Goal: Task Accomplishment & Management: Manage account settings

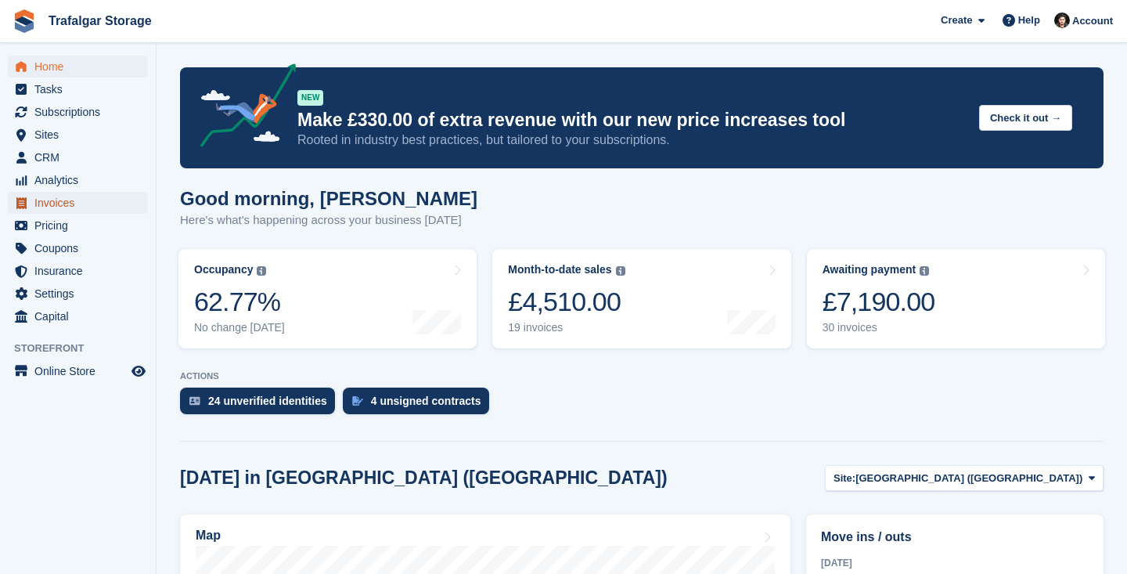
click at [63, 201] on span "Invoices" at bounding box center [81, 203] width 94 height 22
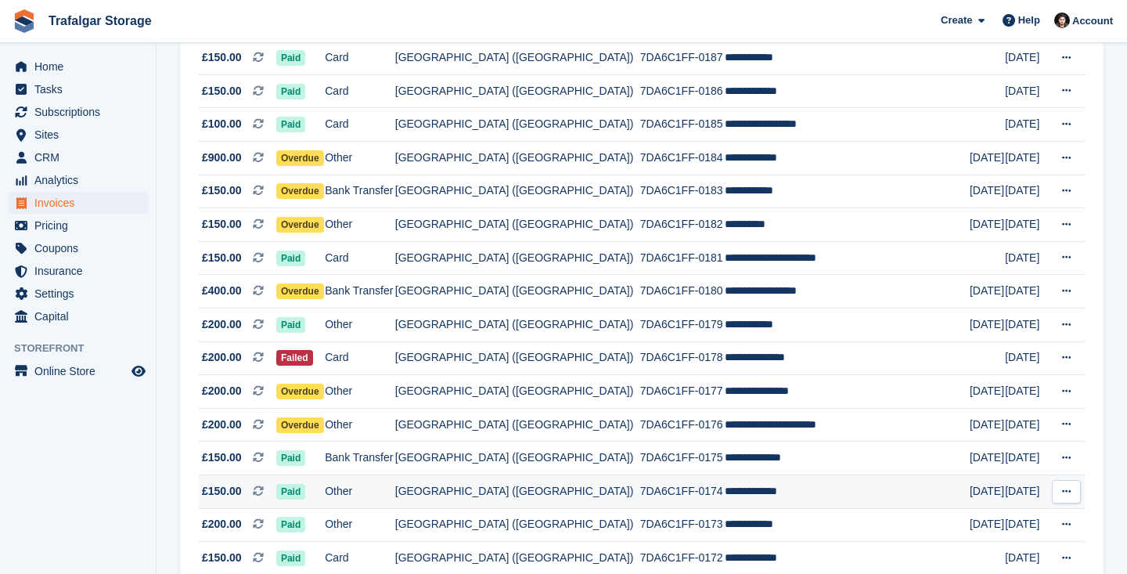
scroll to position [591, 0]
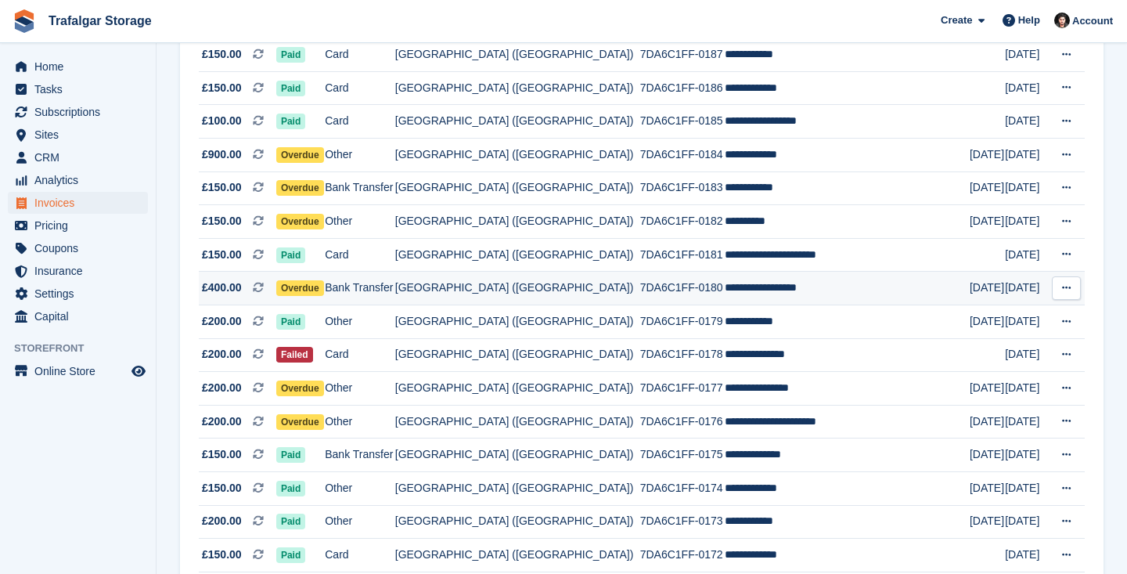
click at [324, 289] on span "Overdue" at bounding box center [300, 288] width 48 height 16
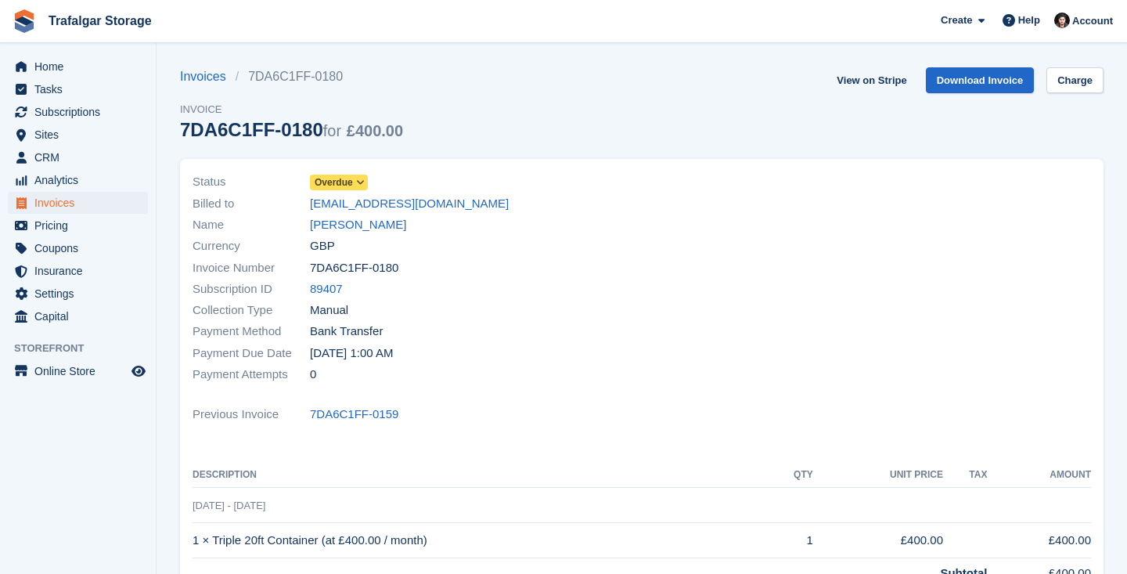
click at [352, 182] on span "Overdue" at bounding box center [334, 182] width 38 height 14
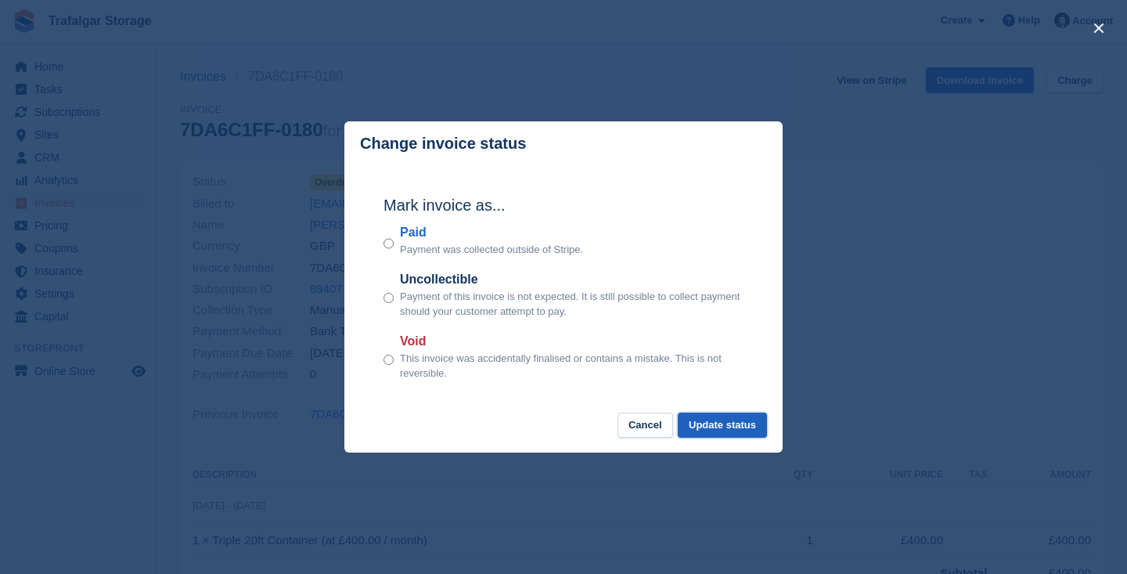
click at [739, 423] on button "Update status" at bounding box center [722, 425] width 89 height 26
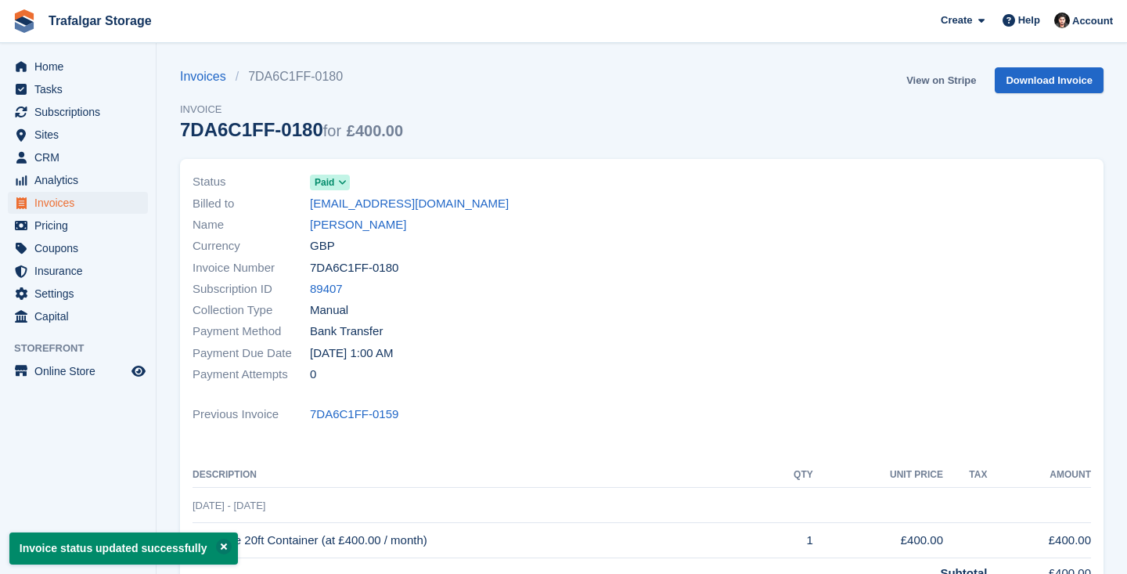
click at [941, 75] on link "View on Stripe" at bounding box center [941, 80] width 82 height 26
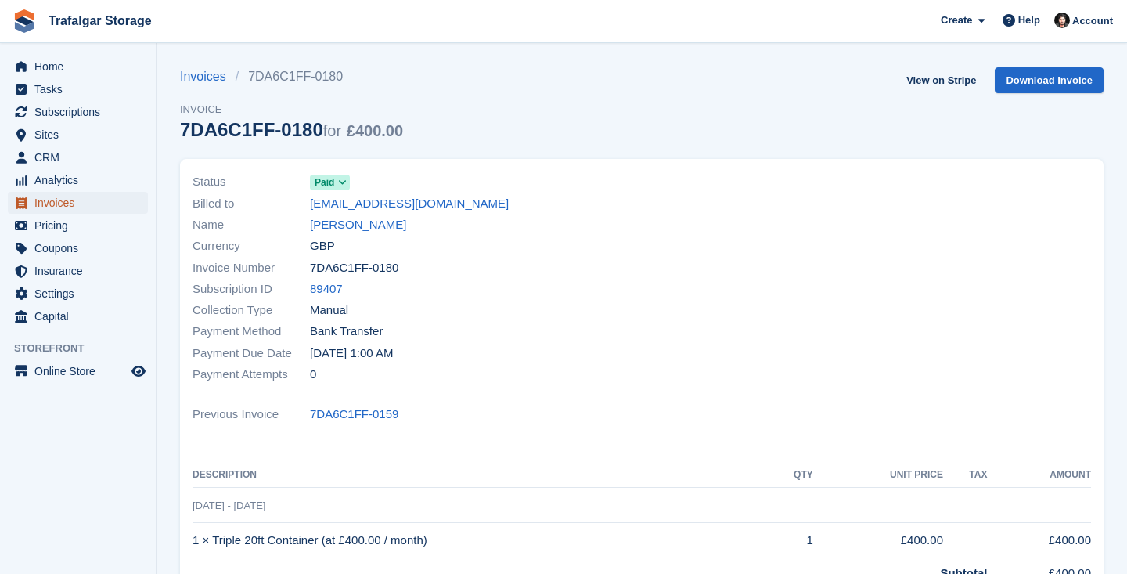
click at [67, 203] on span "Invoices" at bounding box center [81, 203] width 94 height 22
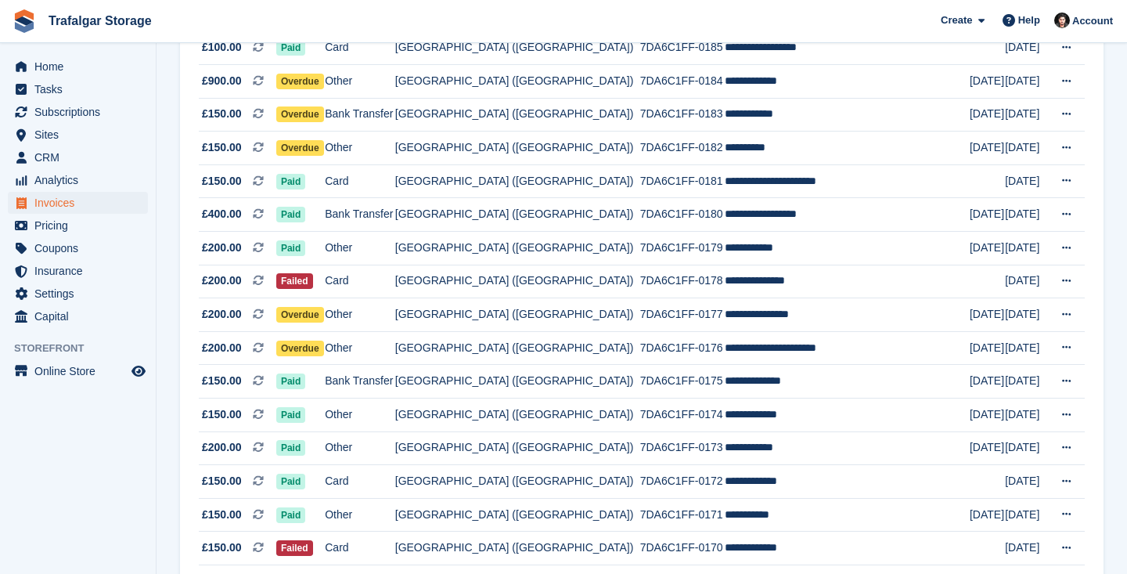
scroll to position [670, 0]
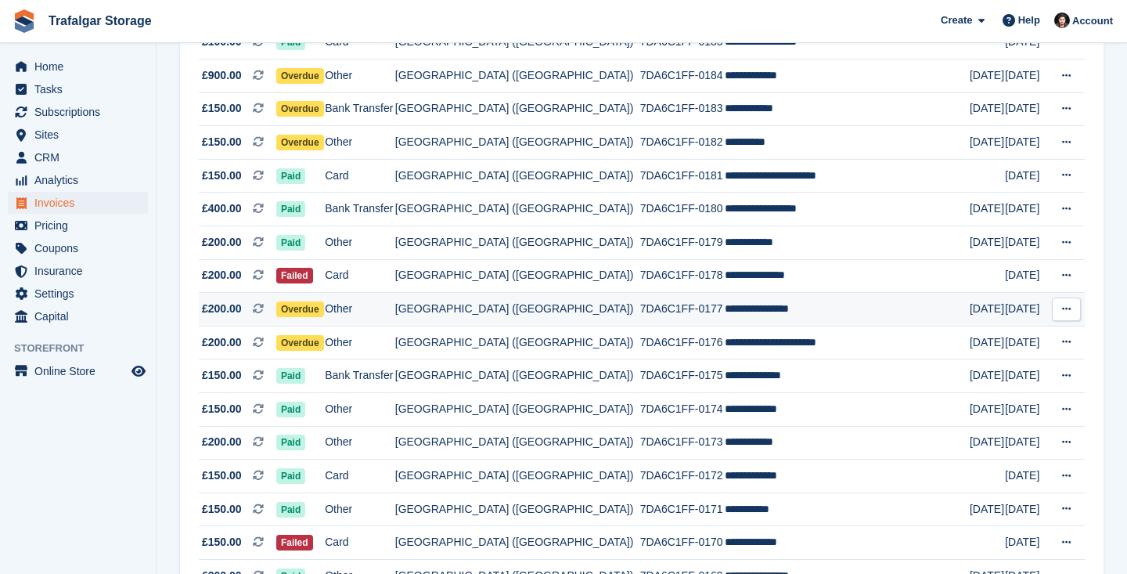
click at [324, 308] on span "Overdue" at bounding box center [300, 309] width 48 height 16
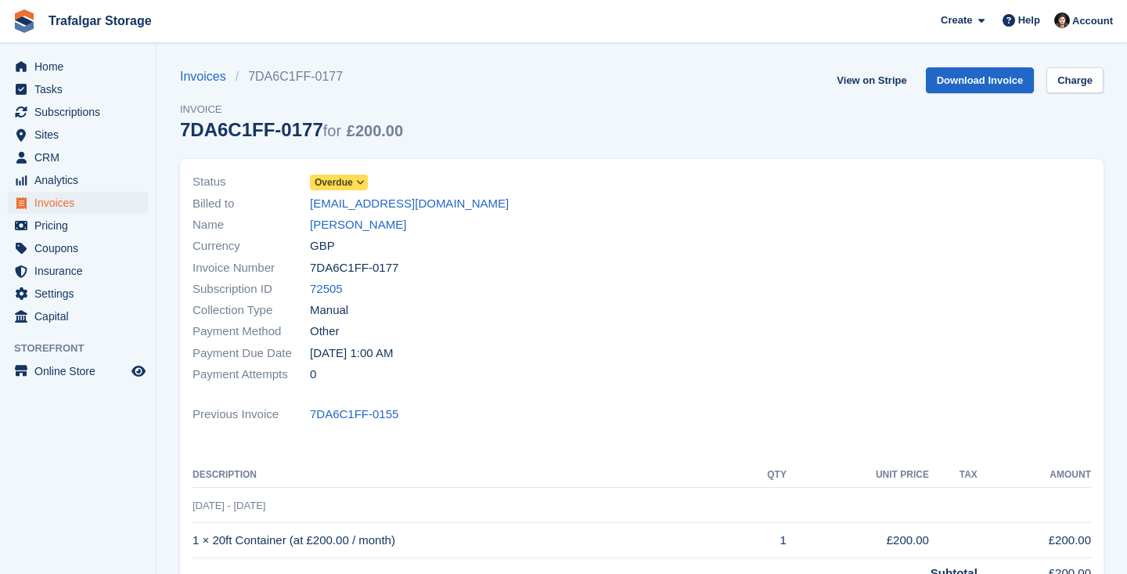
click at [359, 182] on icon at bounding box center [360, 182] width 9 height 9
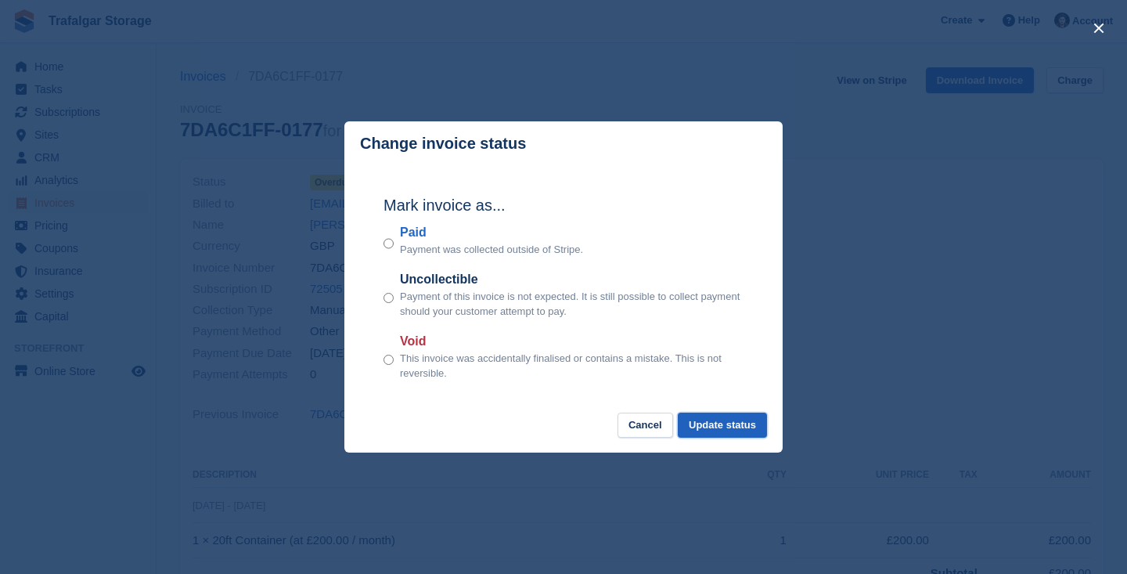
click at [735, 430] on button "Update status" at bounding box center [722, 425] width 89 height 26
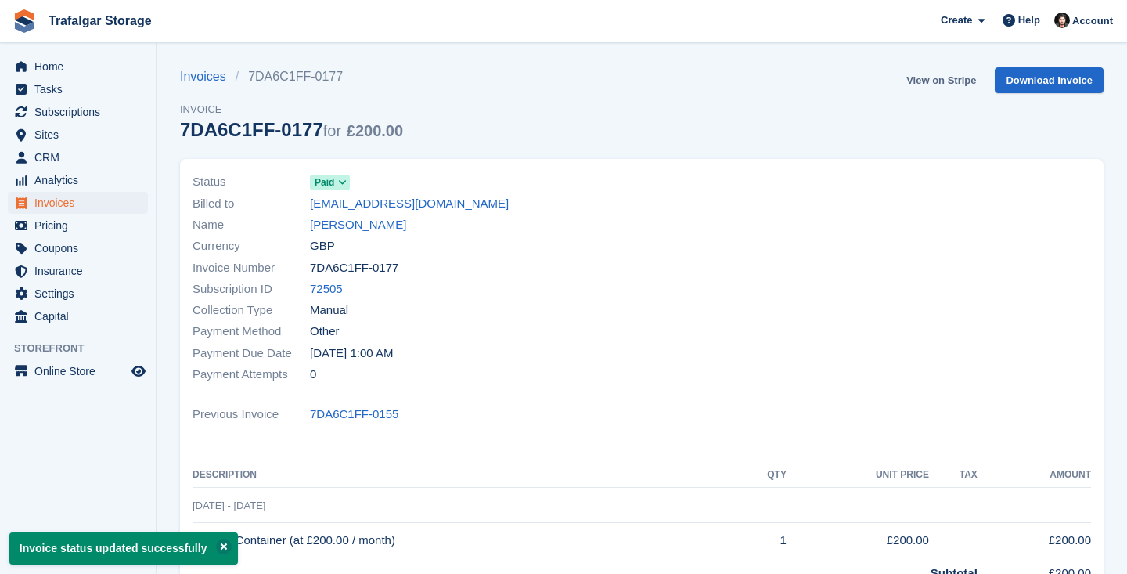
click at [936, 83] on link "View on Stripe" at bounding box center [941, 80] width 82 height 26
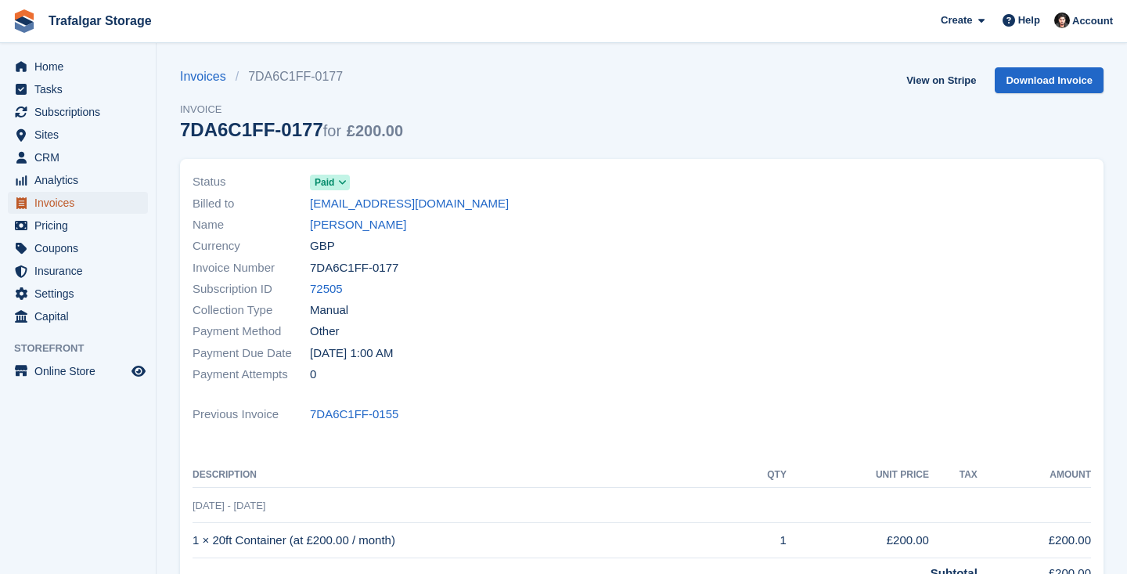
click at [71, 196] on span "Invoices" at bounding box center [81, 203] width 94 height 22
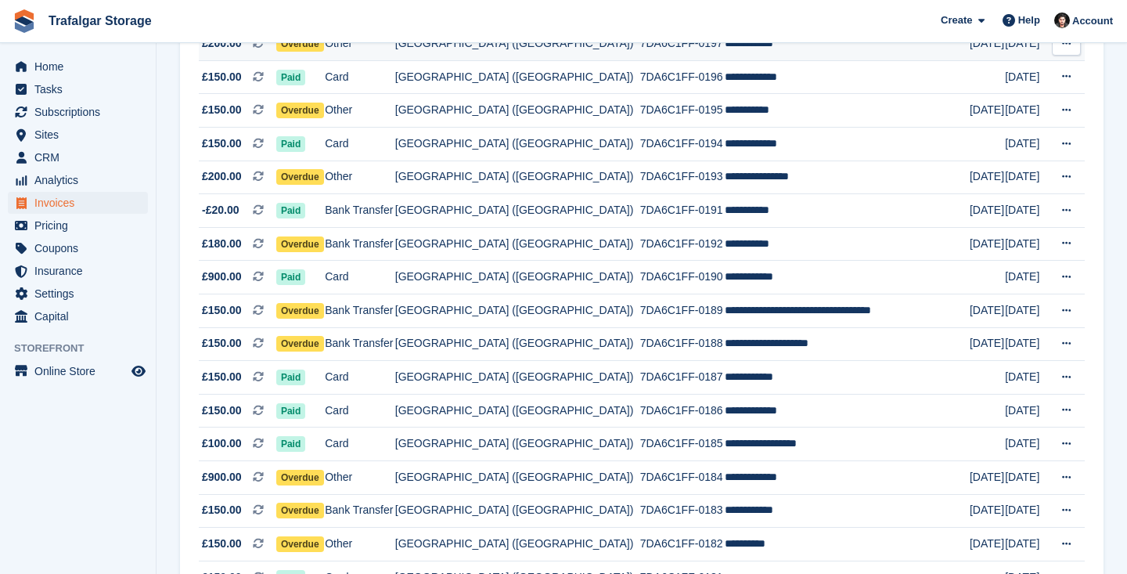
scroll to position [259, 0]
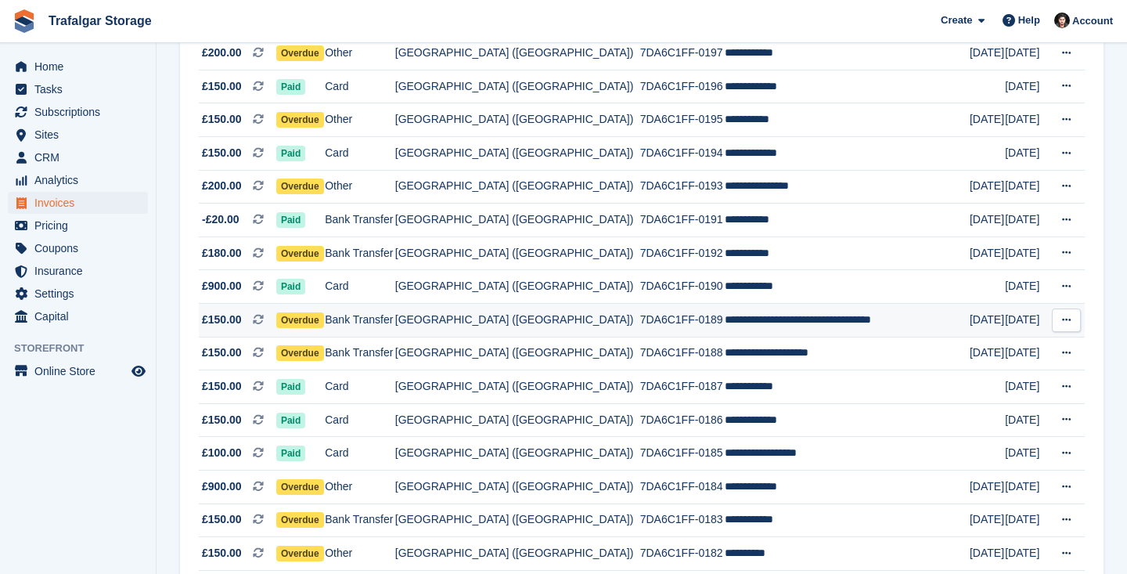
click at [324, 318] on span "Overdue" at bounding box center [300, 320] width 48 height 16
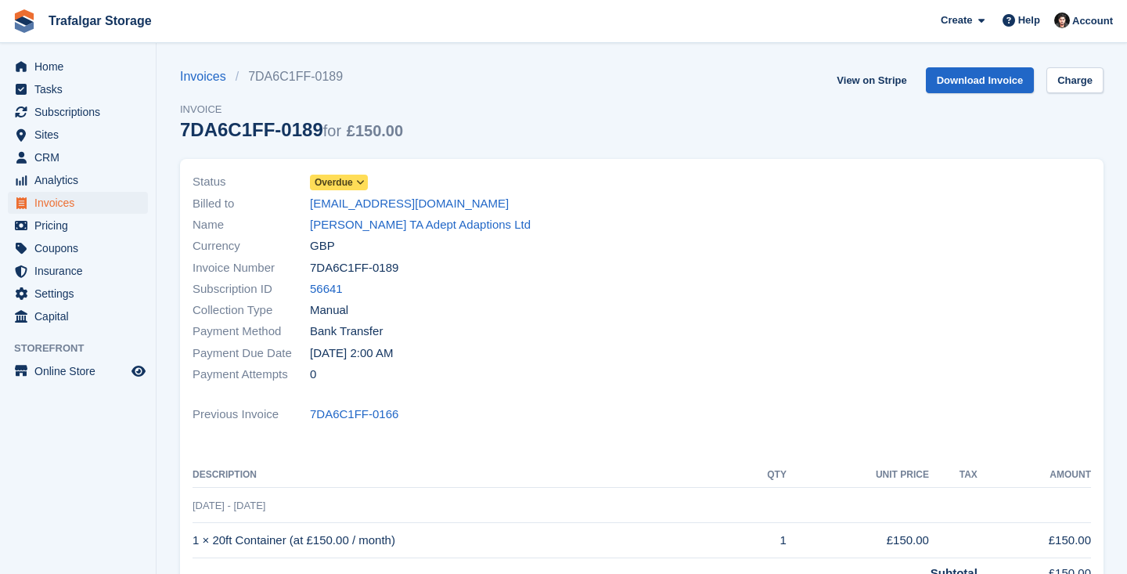
click at [341, 183] on span "Overdue" at bounding box center [334, 182] width 38 height 14
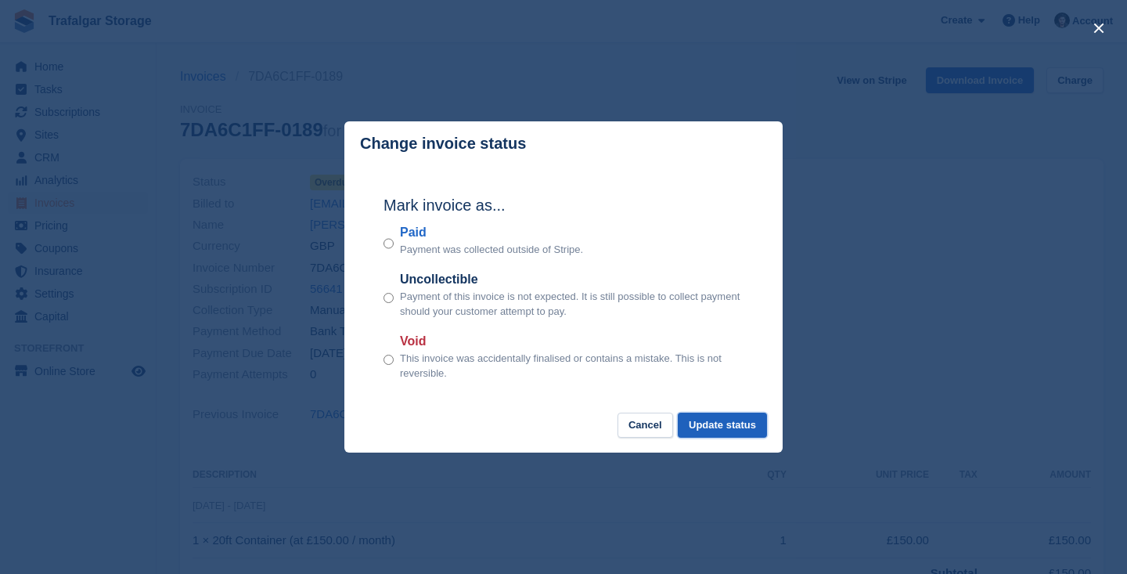
click at [717, 417] on button "Update status" at bounding box center [722, 425] width 89 height 26
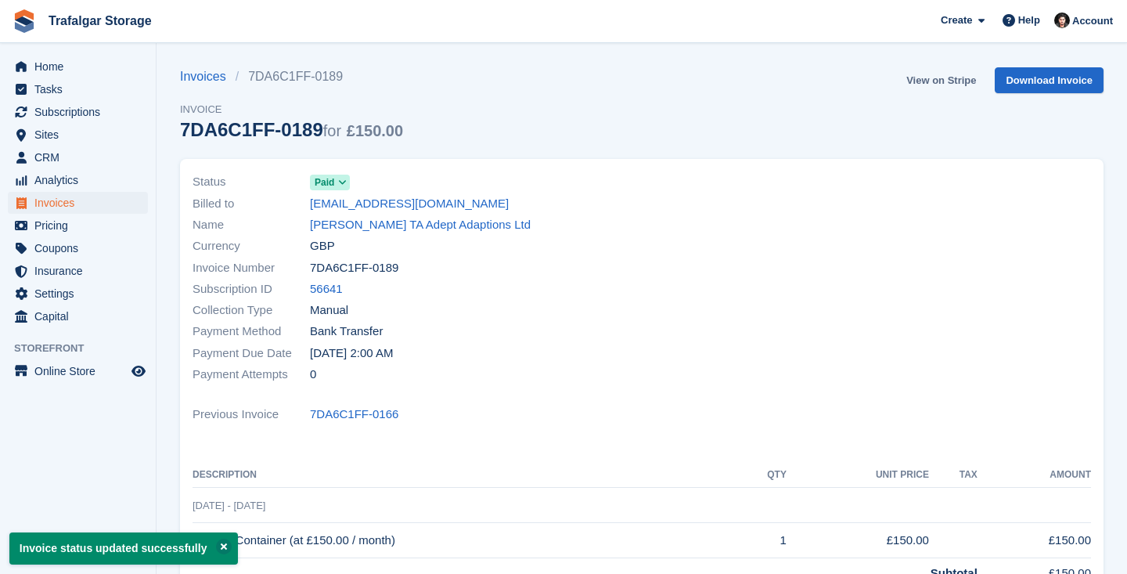
click at [956, 77] on link "View on Stripe" at bounding box center [941, 80] width 82 height 26
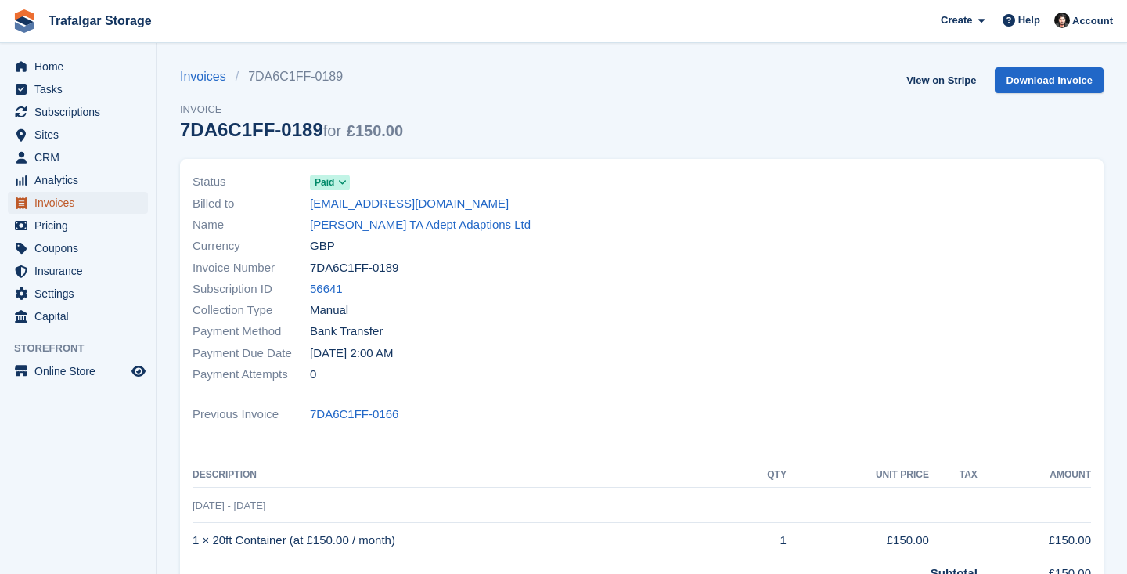
click at [90, 205] on span "Invoices" at bounding box center [81, 203] width 94 height 22
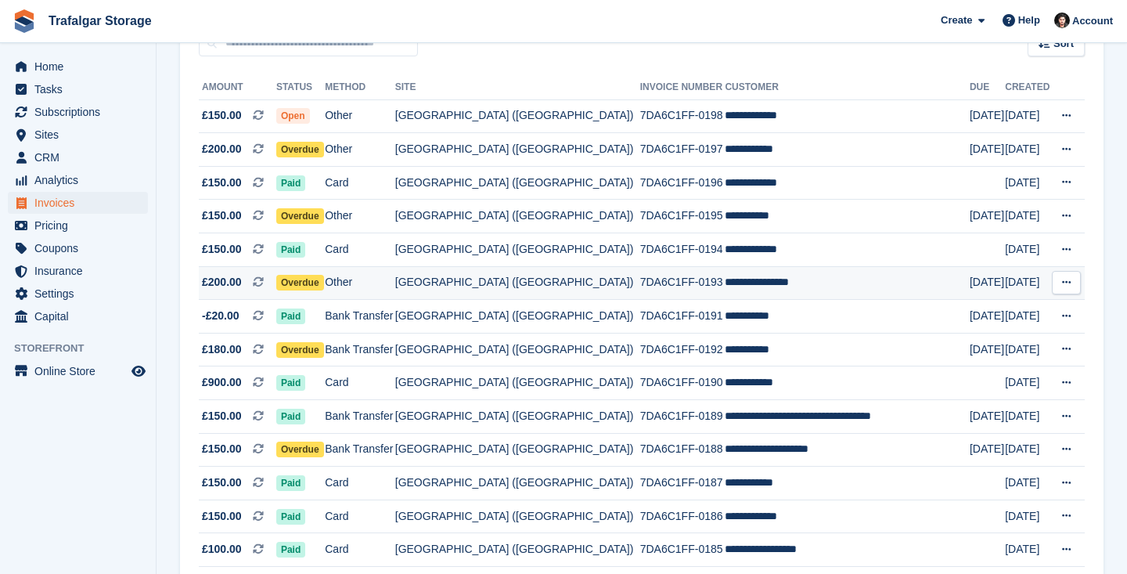
scroll to position [160, 0]
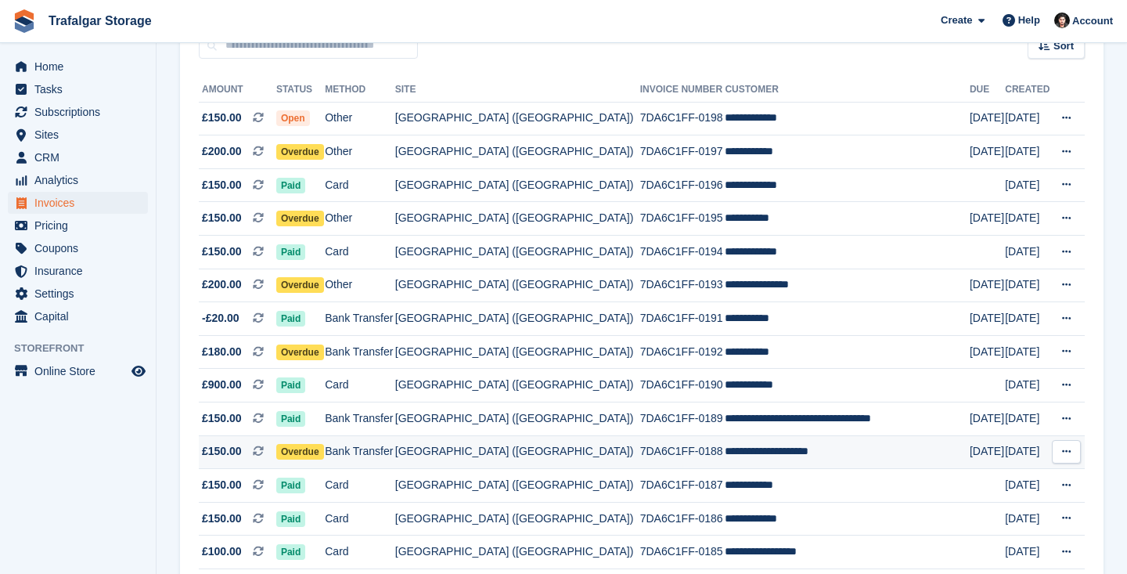
click at [387, 453] on td "Bank Transfer" at bounding box center [360, 452] width 70 height 34
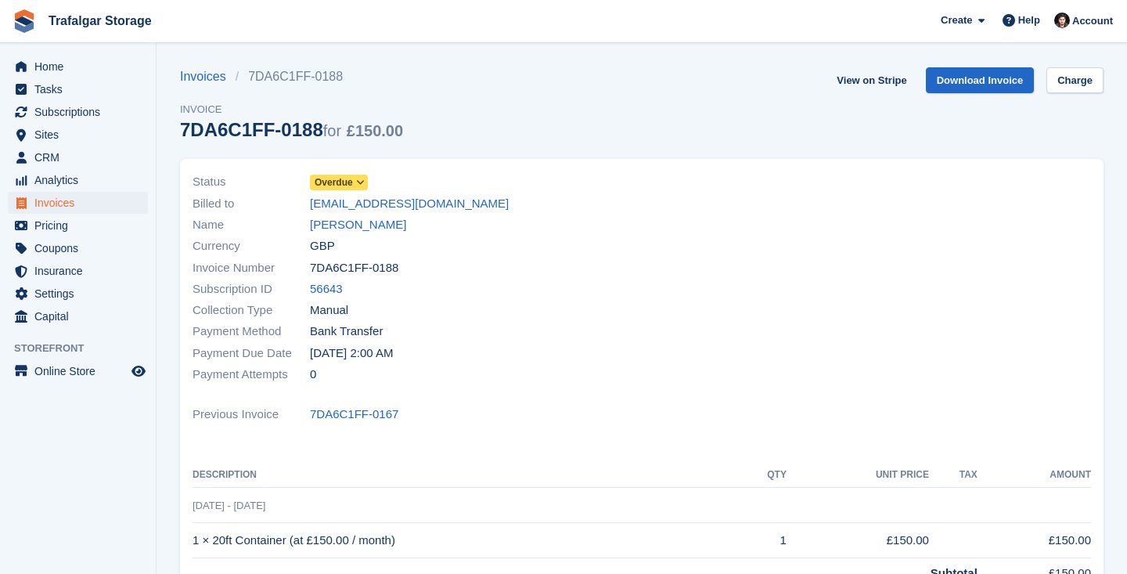
click at [326, 177] on span "Overdue" at bounding box center [334, 182] width 38 height 14
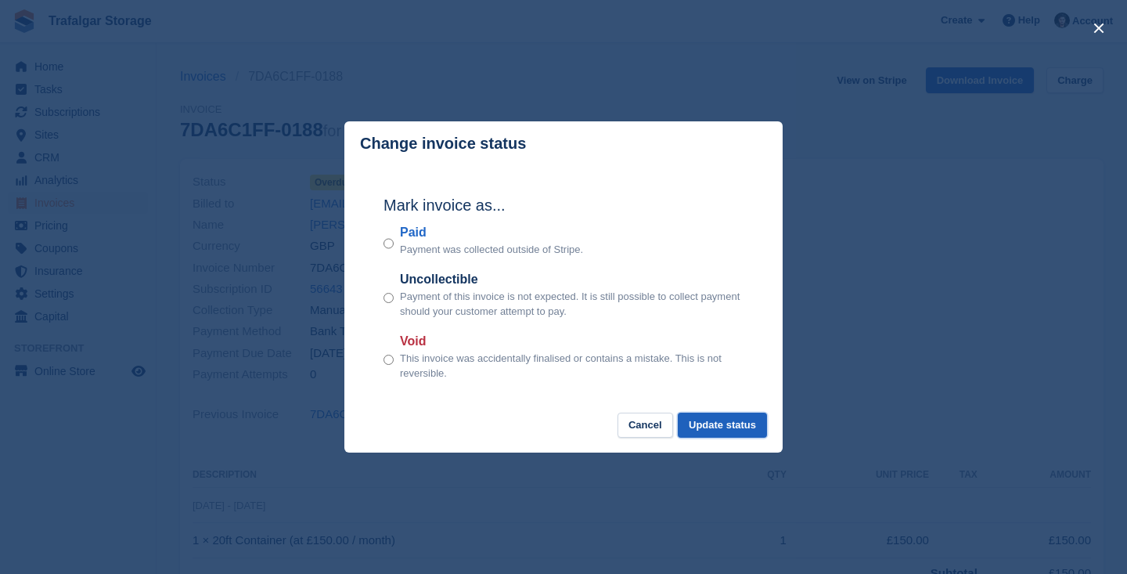
click at [732, 430] on button "Update status" at bounding box center [722, 425] width 89 height 26
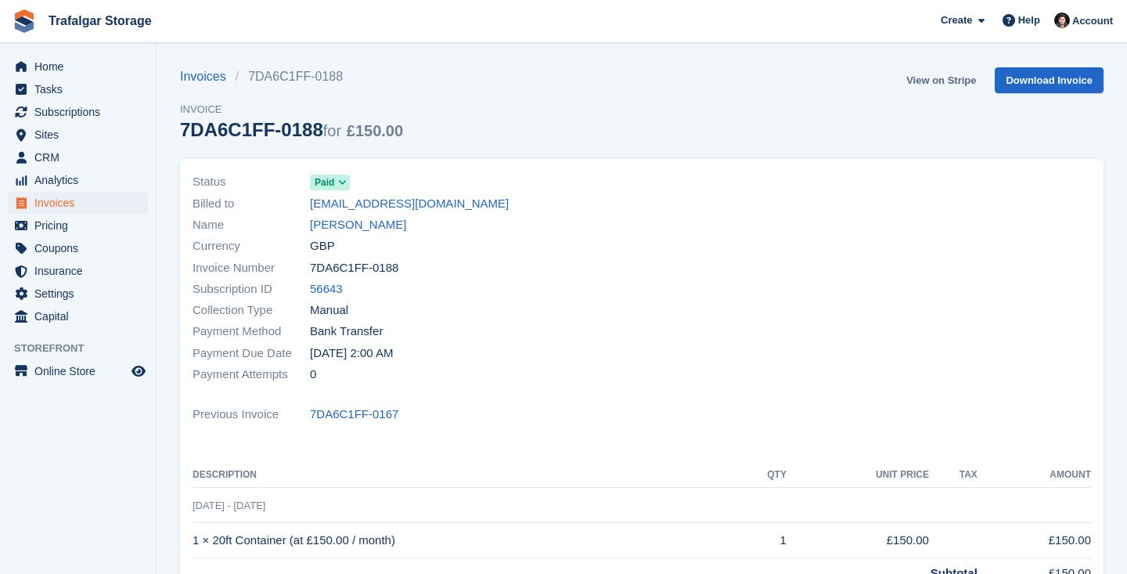
click at [929, 79] on link "View on Stripe" at bounding box center [941, 80] width 82 height 26
click at [60, 205] on span "Invoices" at bounding box center [81, 203] width 94 height 22
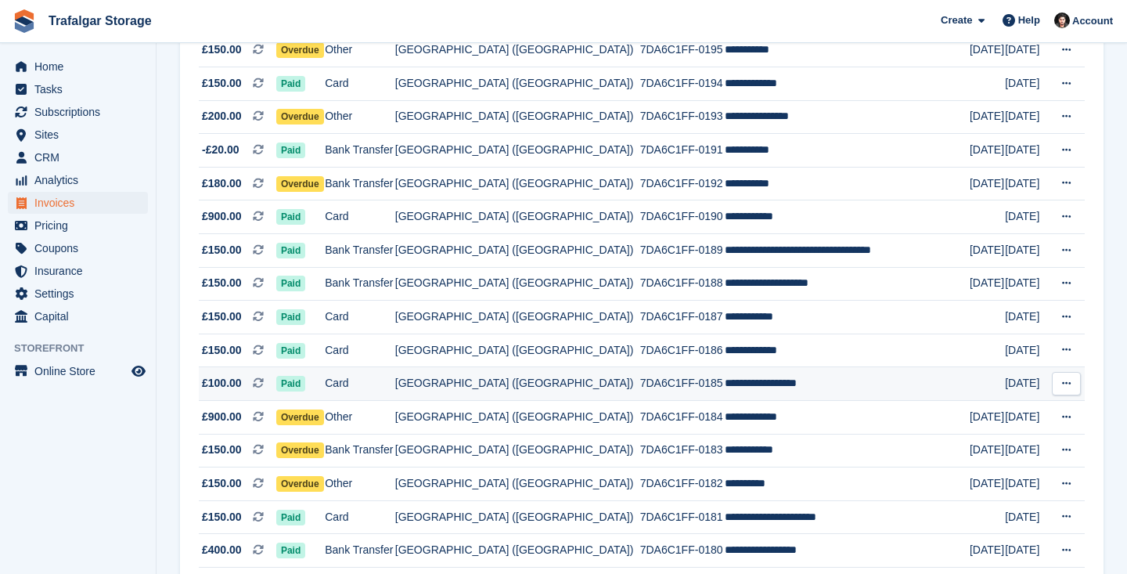
scroll to position [330, 0]
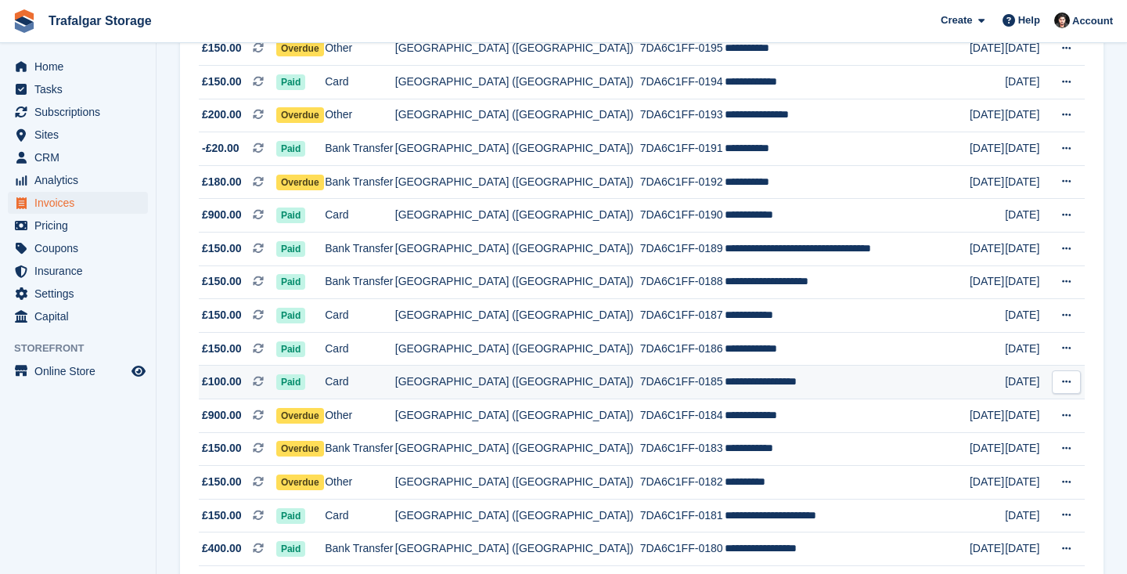
click at [560, 385] on td "[GEOGRAPHIC_DATA] ([GEOGRAPHIC_DATA])" at bounding box center [517, 382] width 245 height 34
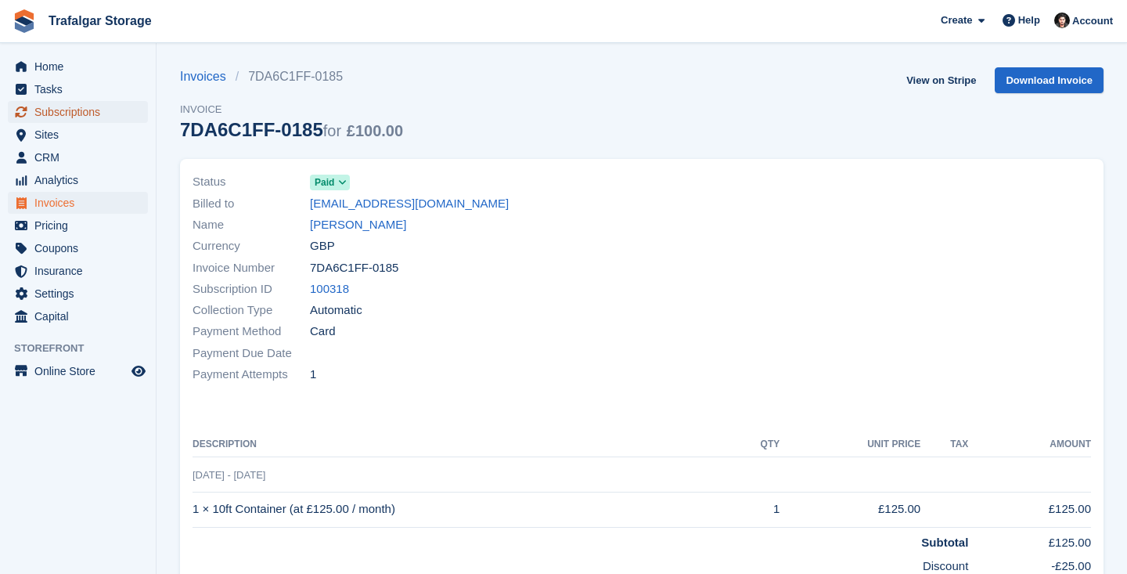
click at [77, 110] on span "Subscriptions" at bounding box center [81, 112] width 94 height 22
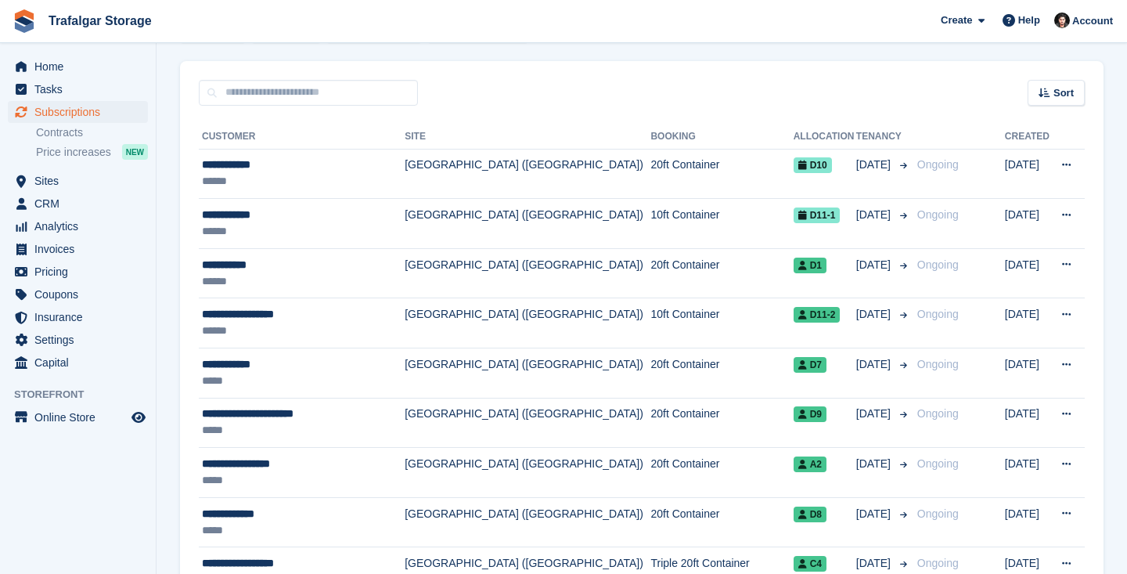
scroll to position [128, 0]
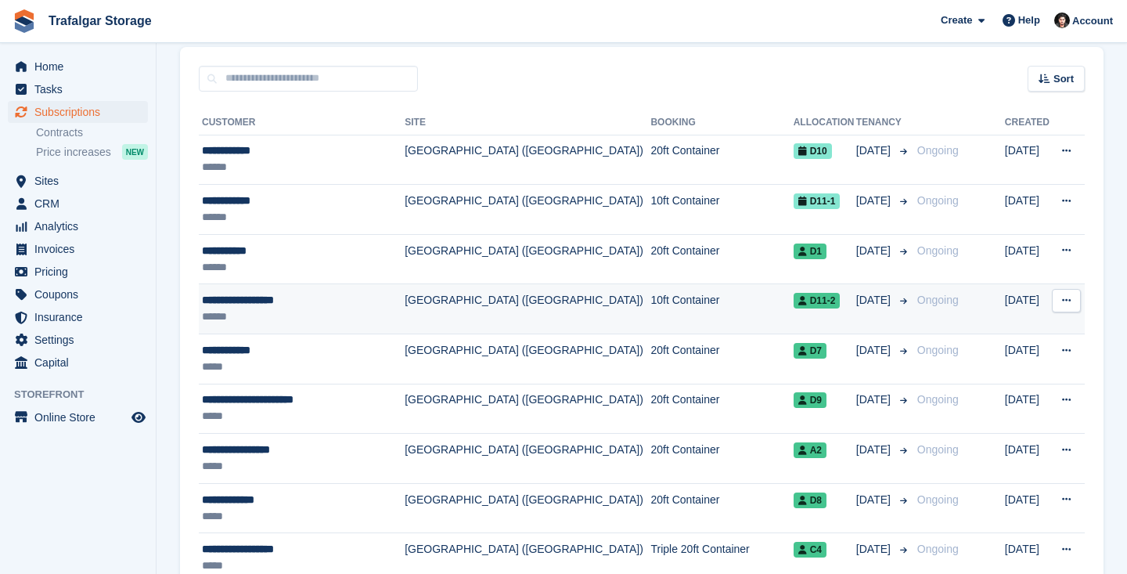
click at [548, 313] on td "[GEOGRAPHIC_DATA] ([GEOGRAPHIC_DATA])" at bounding box center [528, 309] width 246 height 50
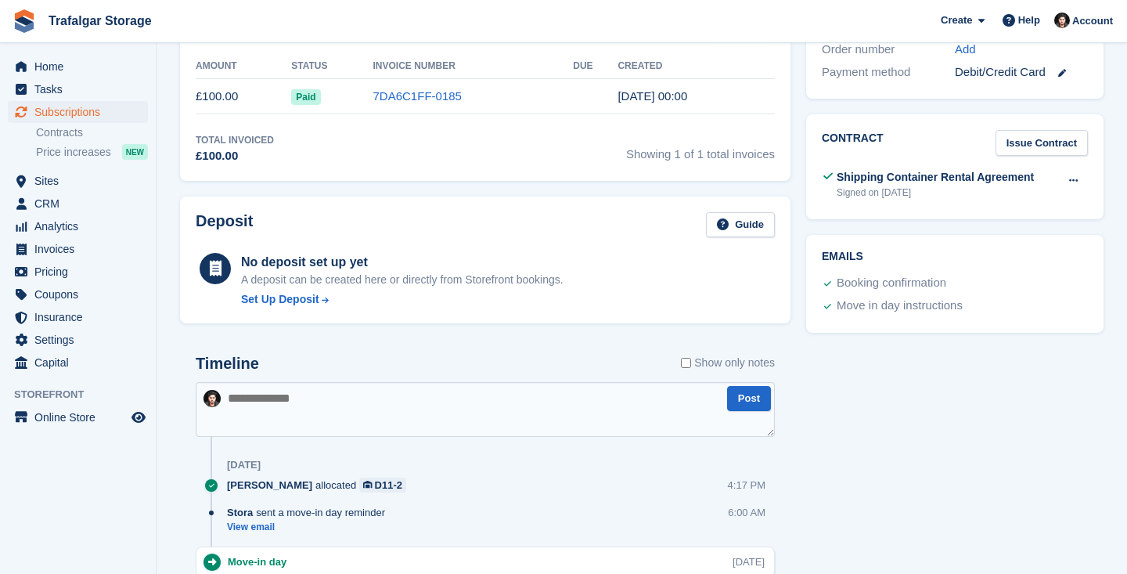
scroll to position [501, 0]
click at [214, 398] on img at bounding box center [211, 397] width 17 height 17
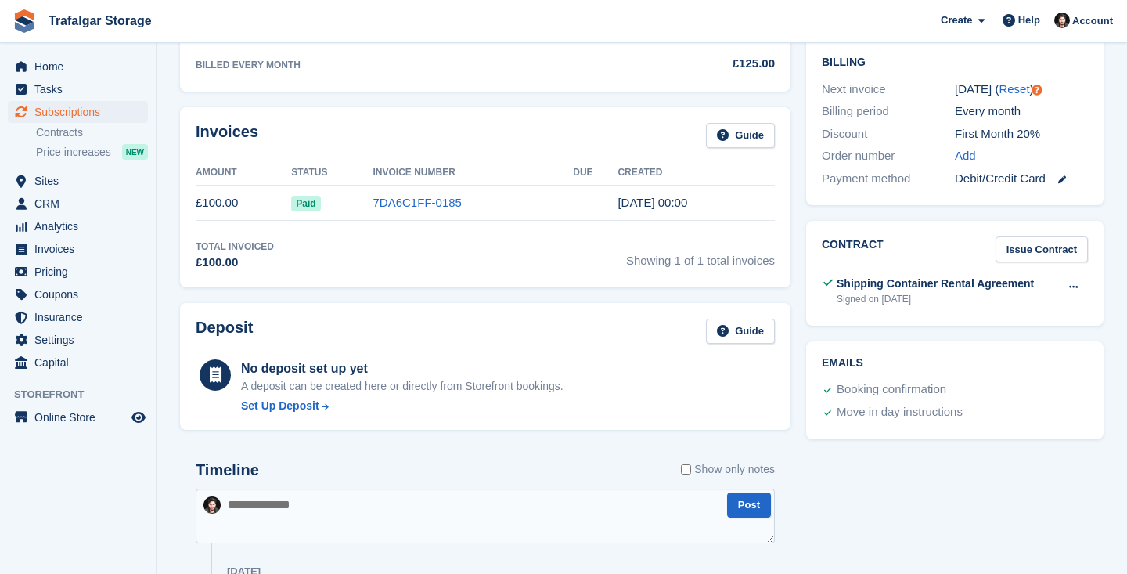
scroll to position [392, 0]
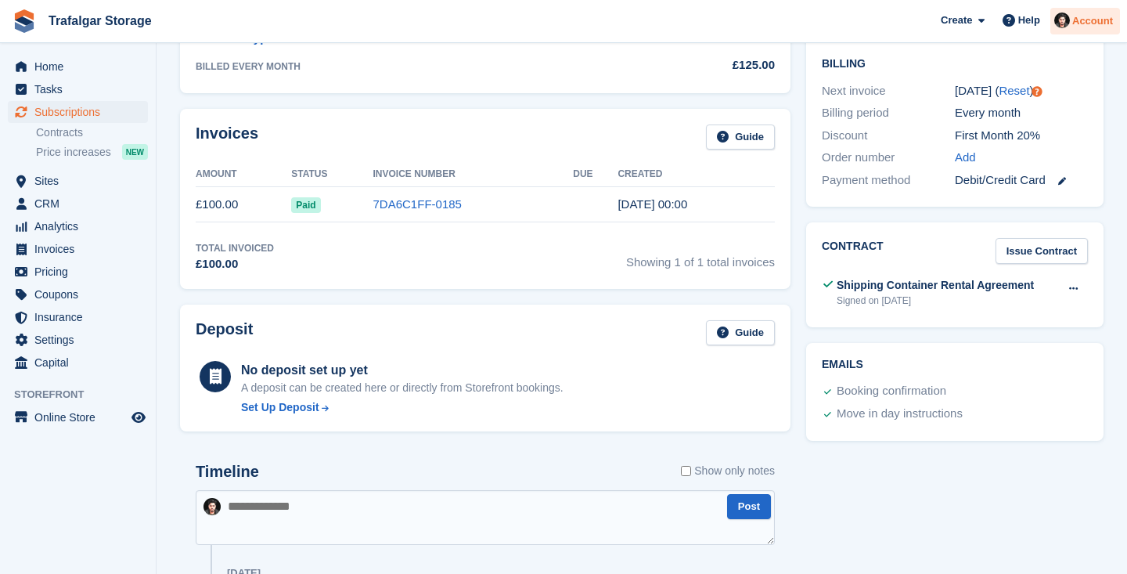
click at [1066, 18] on img at bounding box center [1062, 21] width 16 height 16
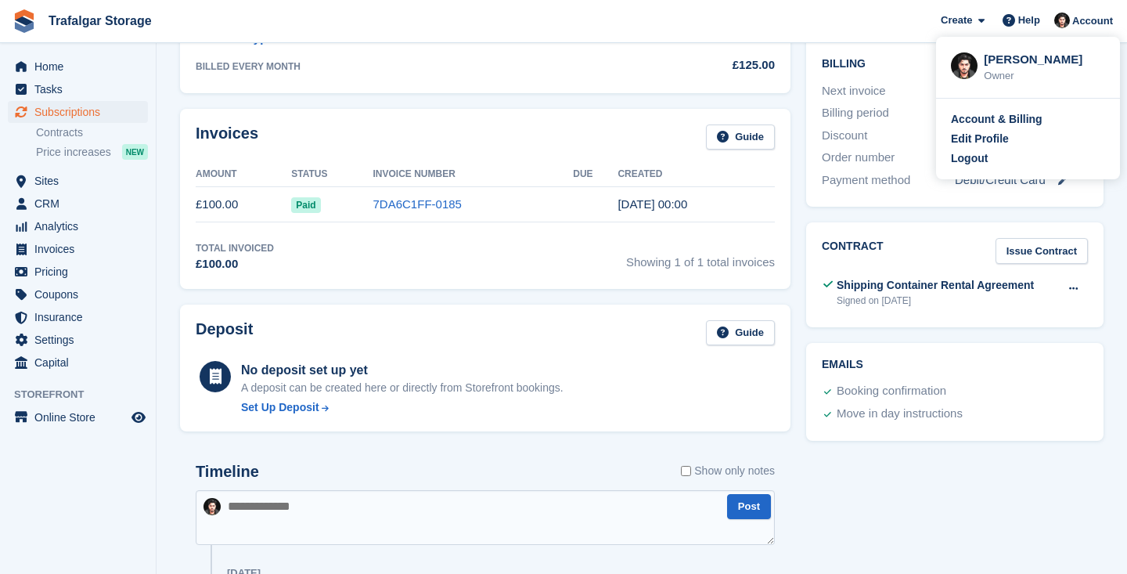
click at [966, 68] on img at bounding box center [964, 65] width 27 height 27
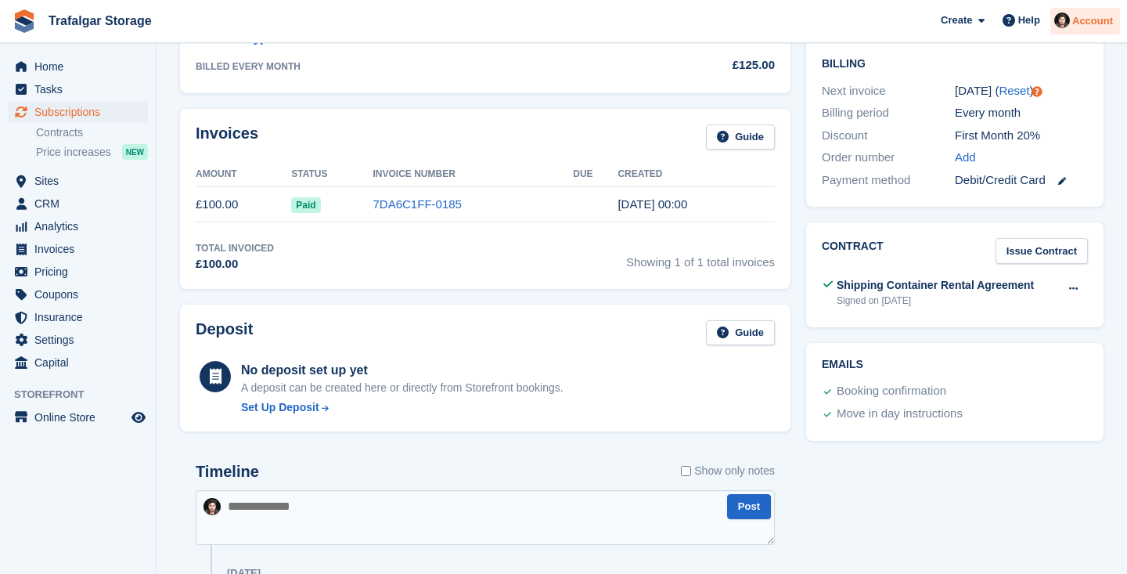
click at [1065, 23] on img at bounding box center [1062, 21] width 16 height 16
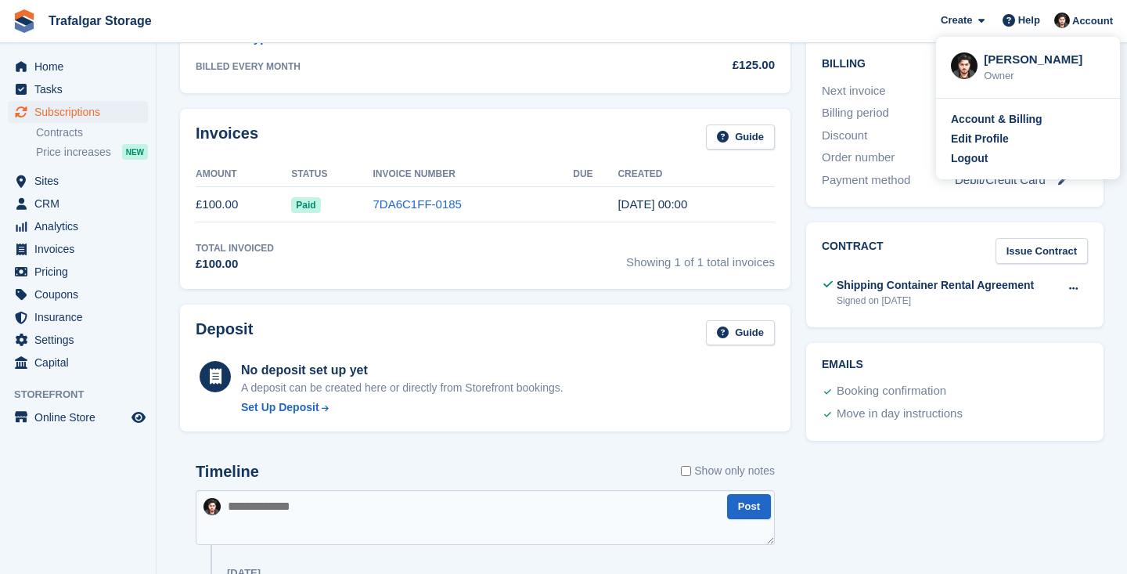
click at [915, 506] on div "Tasks 0 Add No tasks related to Subscription #100318 Booking Customer Sharnie M…" at bounding box center [954, 351] width 313 height 1270
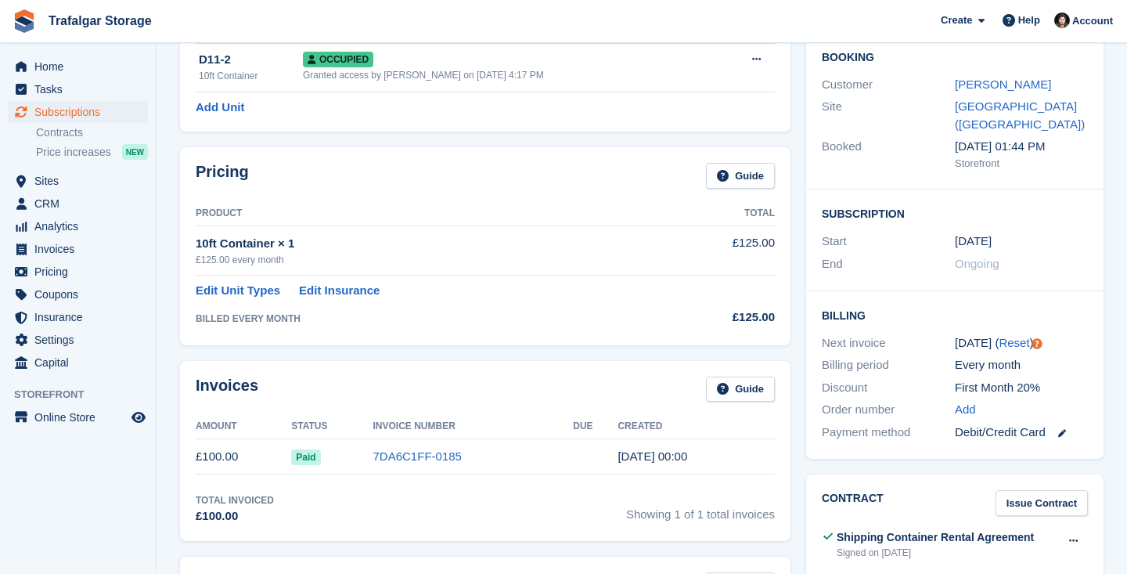
scroll to position [0, 0]
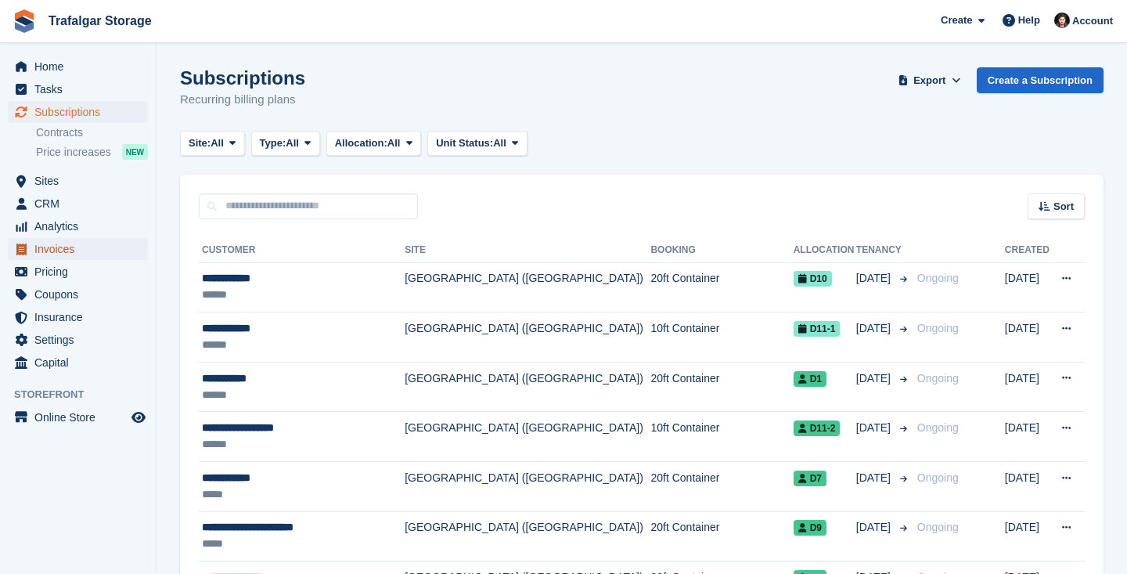
click at [56, 246] on span "Invoices" at bounding box center [81, 249] width 94 height 22
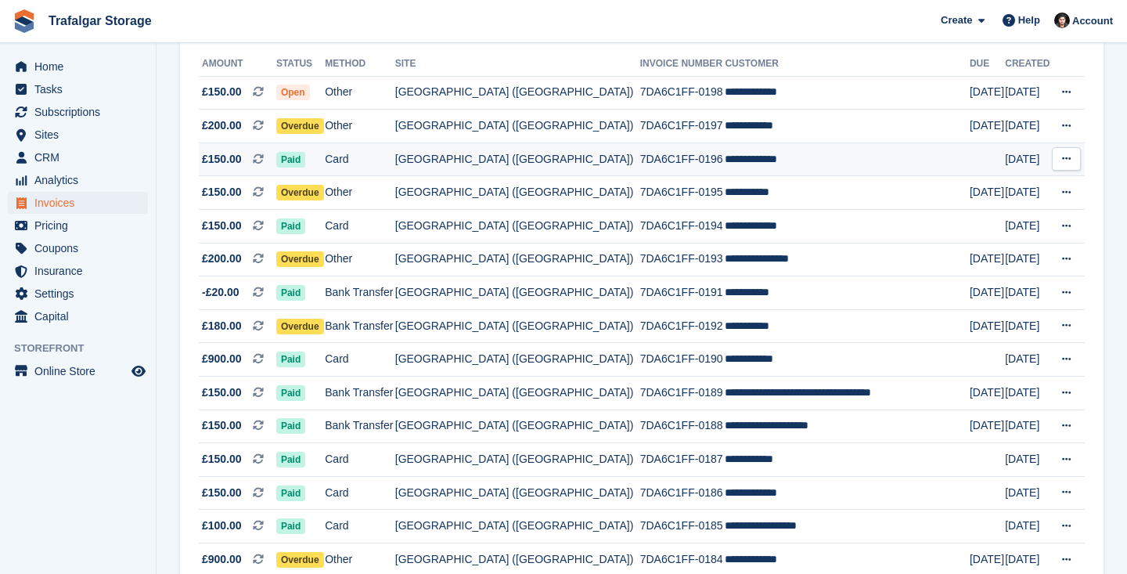
scroll to position [189, 0]
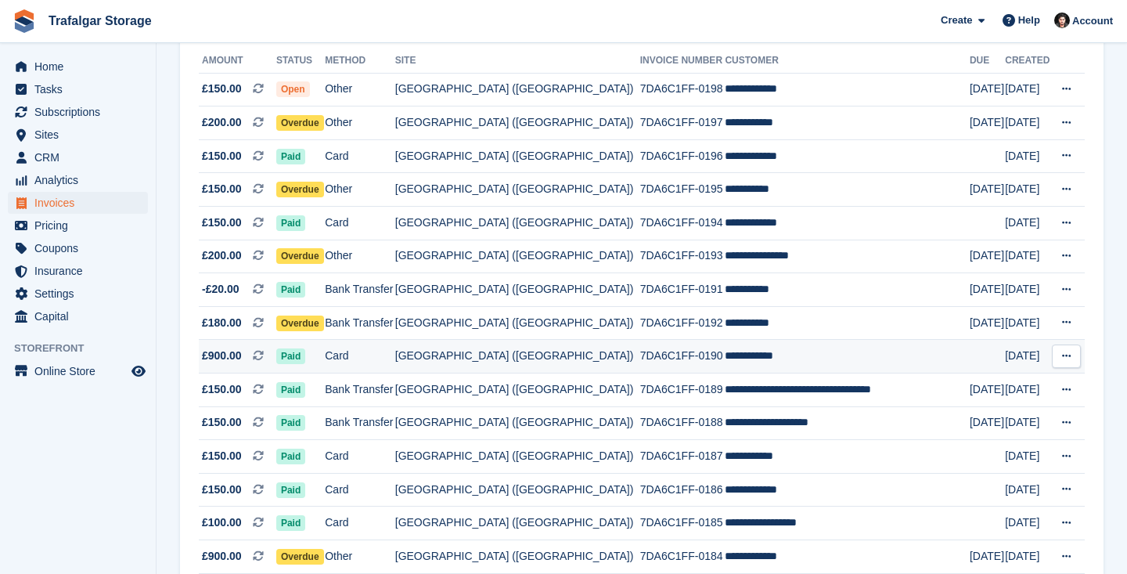
click at [517, 352] on td "[GEOGRAPHIC_DATA] ([GEOGRAPHIC_DATA])" at bounding box center [517, 357] width 245 height 34
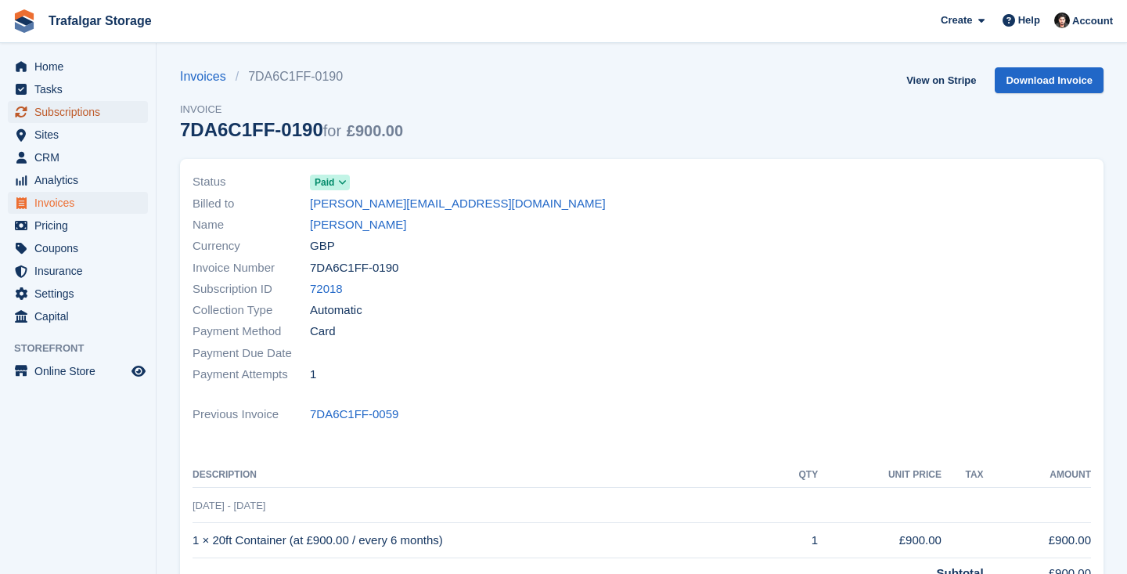
click at [57, 116] on span "Subscriptions" at bounding box center [81, 112] width 94 height 22
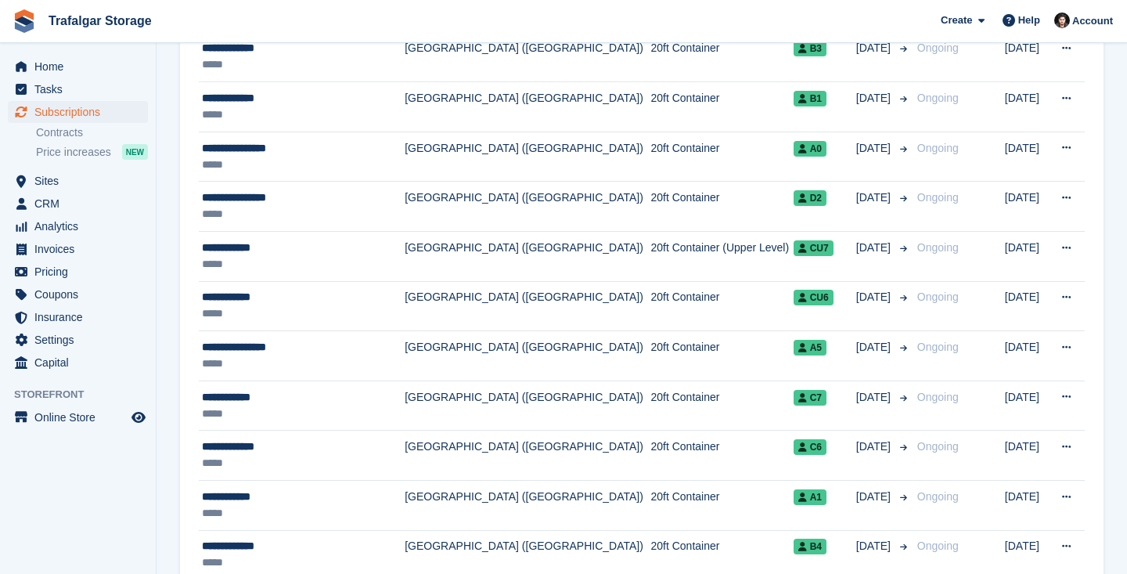
scroll to position [986, 0]
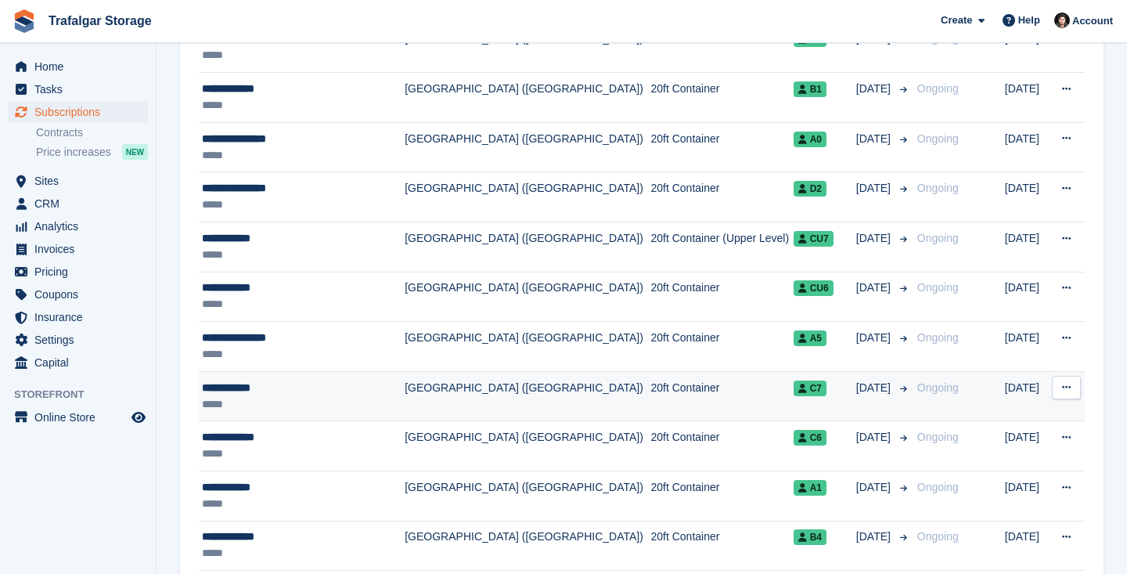
click at [517, 394] on td "[GEOGRAPHIC_DATA] ([GEOGRAPHIC_DATA])" at bounding box center [528, 396] width 246 height 50
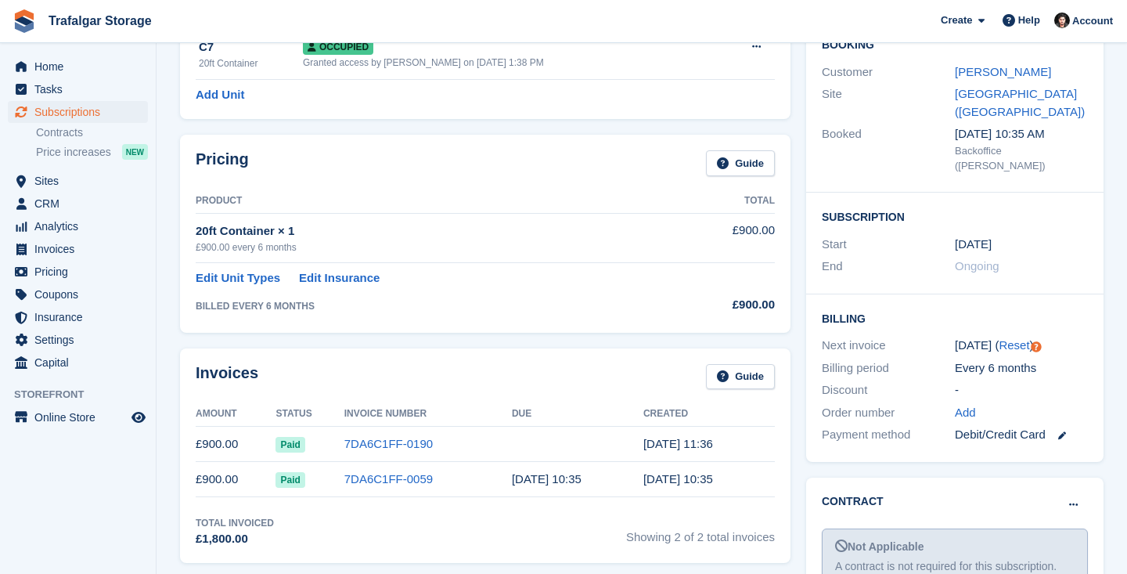
scroll to position [154, 0]
click at [67, 249] on span "Invoices" at bounding box center [81, 249] width 94 height 22
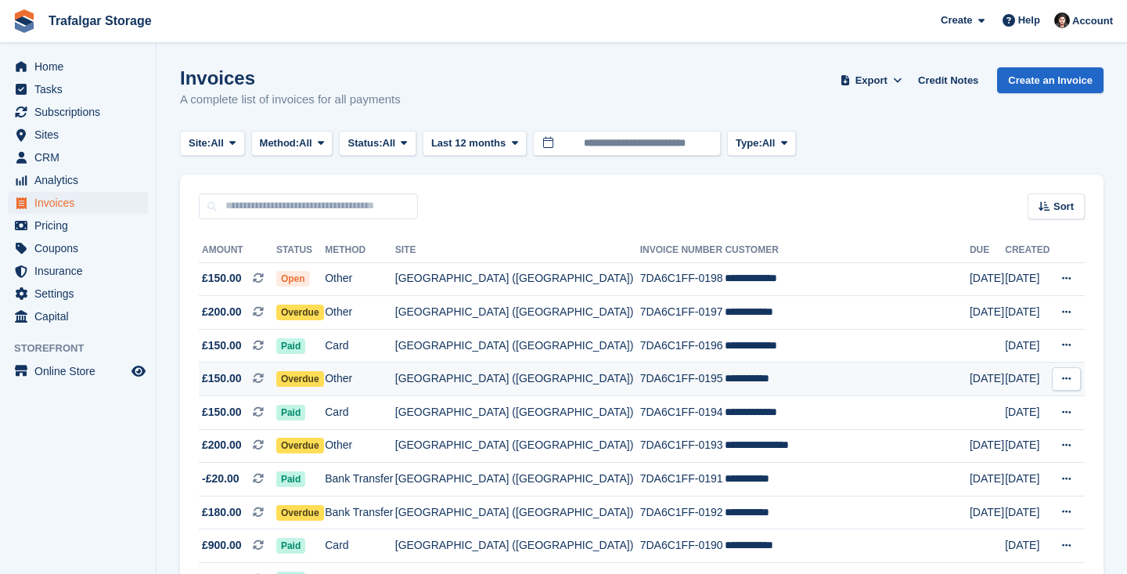
click at [324, 378] on span "Overdue" at bounding box center [300, 379] width 48 height 16
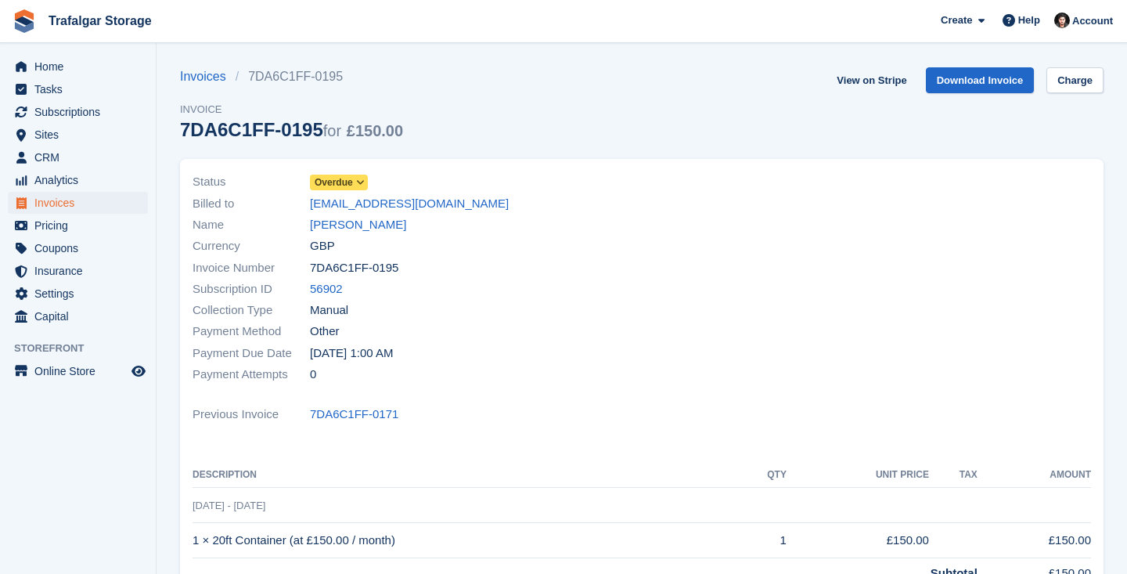
click at [360, 178] on icon at bounding box center [360, 182] width 9 height 9
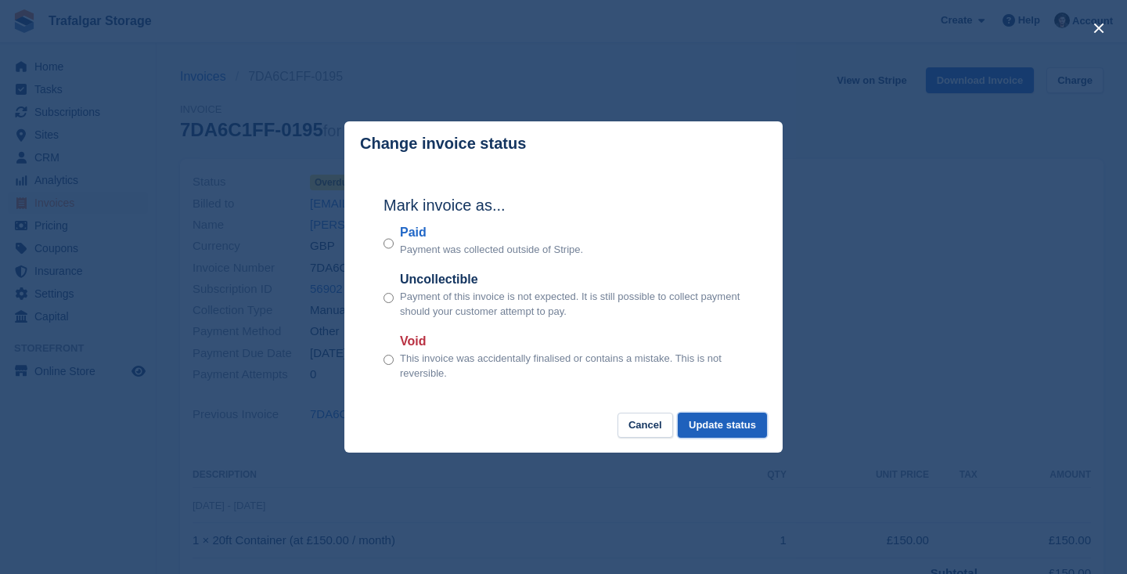
click at [728, 415] on button "Update status" at bounding box center [722, 425] width 89 height 26
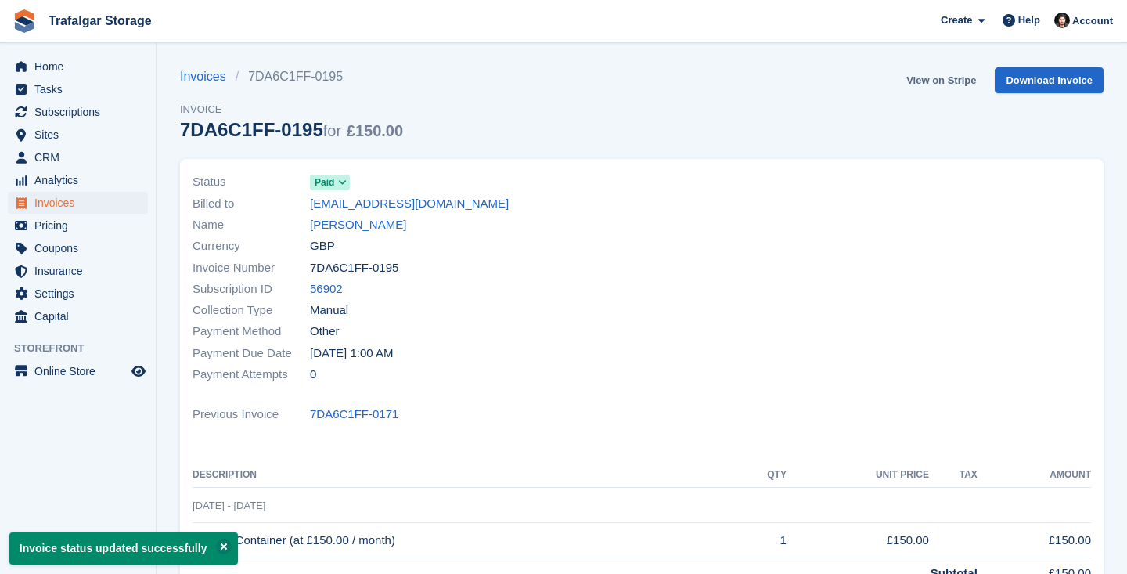
click at [942, 77] on link "View on Stripe" at bounding box center [941, 80] width 82 height 26
